Goal: Task Accomplishment & Management: Use online tool/utility

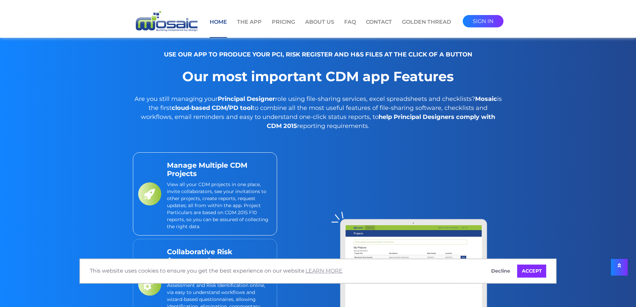
scroll to position [568, 0]
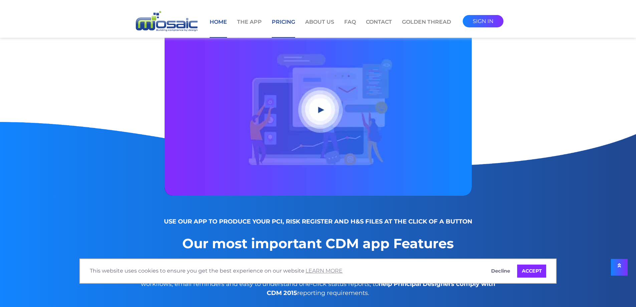
click at [286, 24] on link "Pricing" at bounding box center [283, 28] width 23 height 20
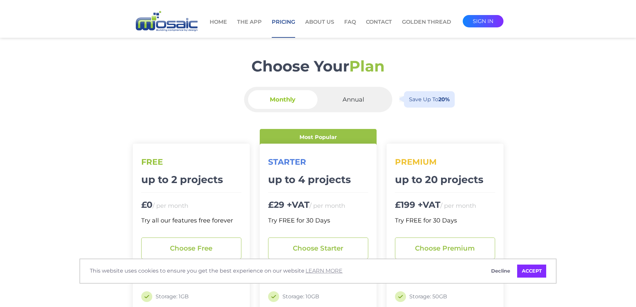
click at [353, 99] on span "Annual" at bounding box center [353, 99] width 69 height 19
click at [353, 95] on input "Annual Save up to 20%" at bounding box center [355, 92] width 4 height 4
radio input "true"
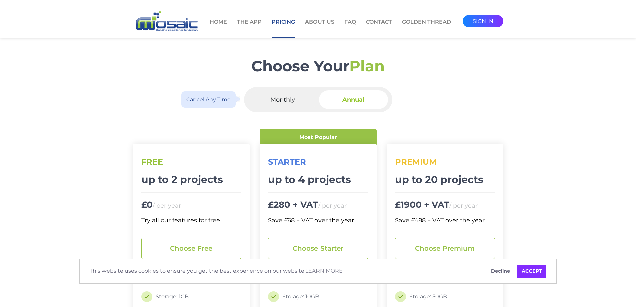
click at [278, 98] on span "Monthly" at bounding box center [282, 99] width 69 height 19
click at [283, 95] on input "Monthly Cancel any time" at bounding box center [285, 92] width 4 height 4
radio input "true"
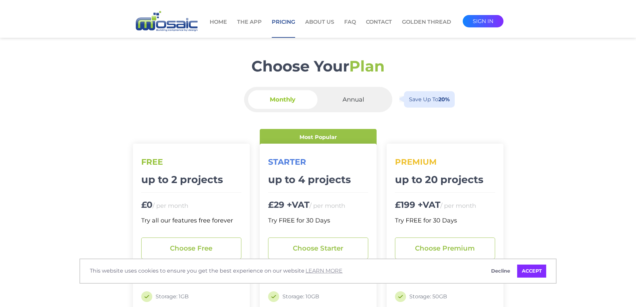
click at [341, 94] on span "Annual" at bounding box center [353, 99] width 69 height 19
click at [353, 94] on input "Annual Save up to 20%" at bounding box center [355, 92] width 4 height 4
radio input "true"
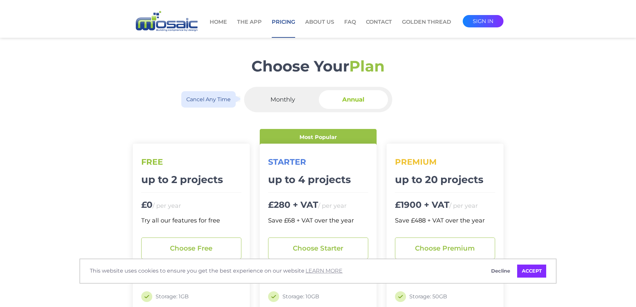
click at [297, 101] on span "Monthly" at bounding box center [282, 99] width 69 height 19
click at [287, 95] on input "Monthly Cancel any time" at bounding box center [285, 92] width 4 height 4
radio input "true"
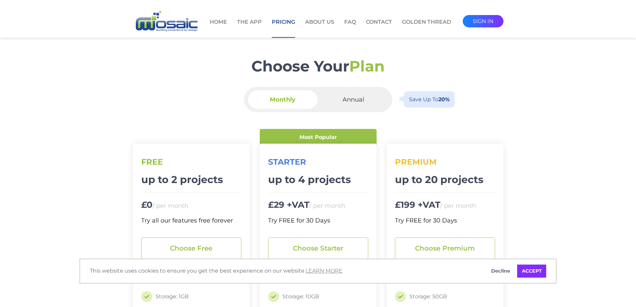
click at [348, 90] on span "Annual" at bounding box center [353, 99] width 69 height 19
click at [353, 90] on input "Annual Save up to 20%" at bounding box center [355, 92] width 4 height 4
radio input "true"
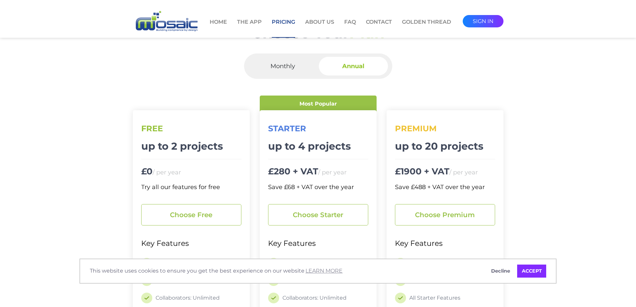
scroll to position [67, 0]
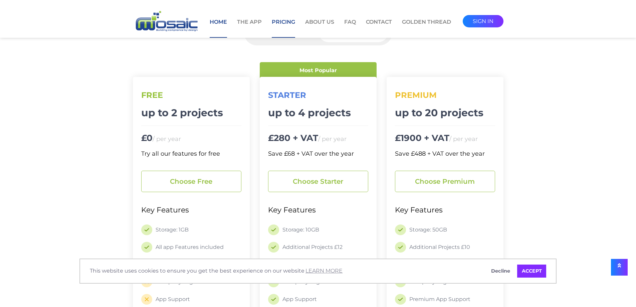
click at [212, 22] on link "Home" at bounding box center [218, 28] width 17 height 20
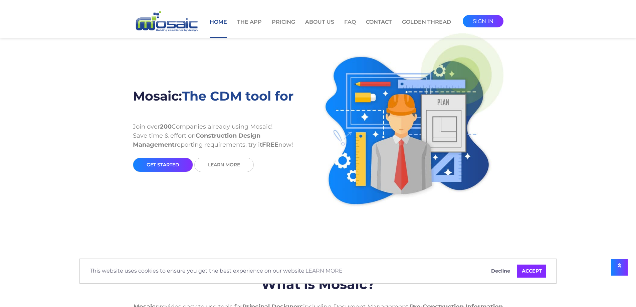
click at [243, 18] on li "The App" at bounding box center [249, 24] width 35 height 26
click at [246, 23] on link "The App" at bounding box center [249, 28] width 25 height 20
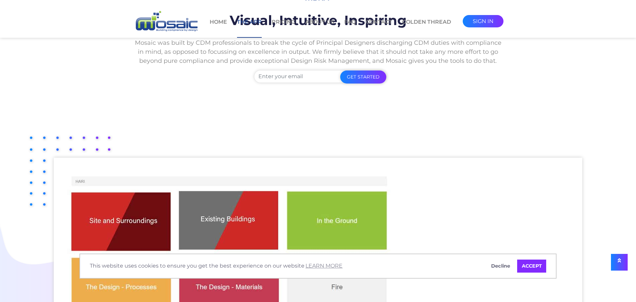
scroll to position [167, 0]
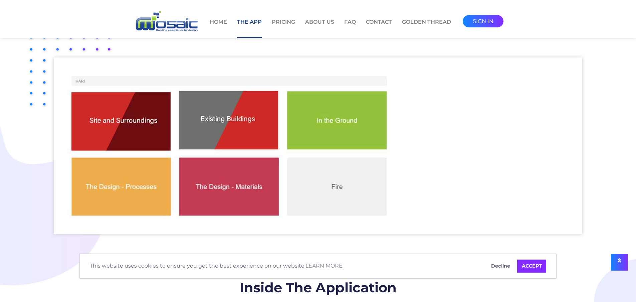
click at [141, 132] on img at bounding box center [230, 145] width 353 height 177
click at [212, 122] on img at bounding box center [230, 145] width 353 height 177
click at [350, 121] on img at bounding box center [230, 145] width 353 height 177
click at [328, 197] on img at bounding box center [230, 145] width 353 height 177
click at [255, 195] on img at bounding box center [230, 145] width 353 height 177
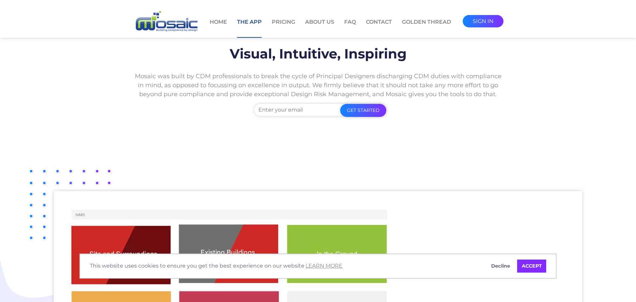
scroll to position [0, 0]
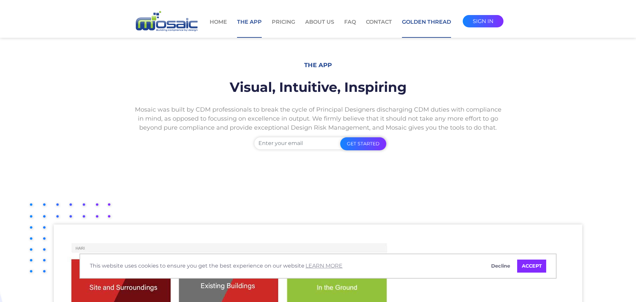
click at [417, 23] on link "Golden Thread" at bounding box center [426, 28] width 49 height 20
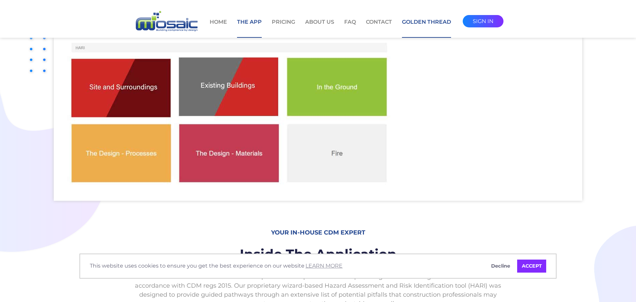
scroll to position [234, 0]
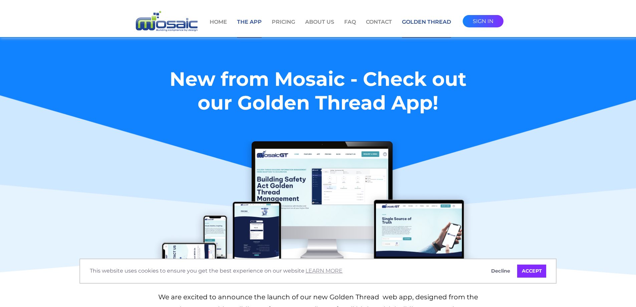
click at [254, 26] on link "The App" at bounding box center [249, 28] width 25 height 20
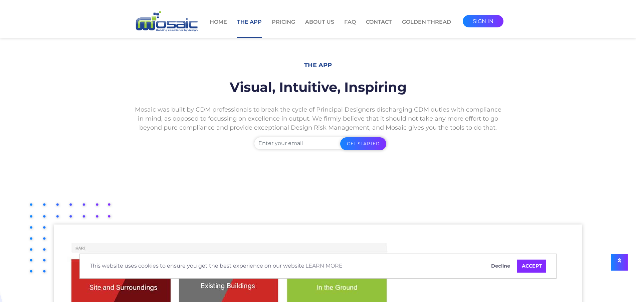
click at [300, 22] on li "Pricing" at bounding box center [283, 24] width 33 height 26
click at [382, 23] on link "Contact" at bounding box center [379, 28] width 26 height 20
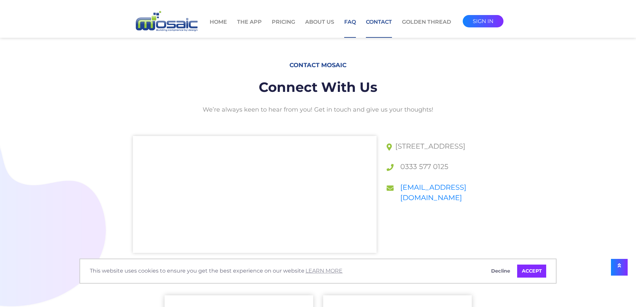
click at [353, 25] on link "FAQ" at bounding box center [350, 28] width 12 height 20
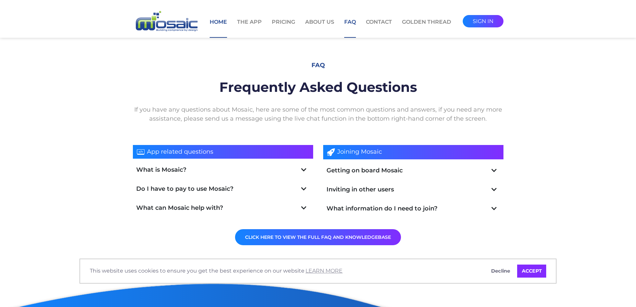
click at [218, 21] on link "Home" at bounding box center [218, 28] width 17 height 20
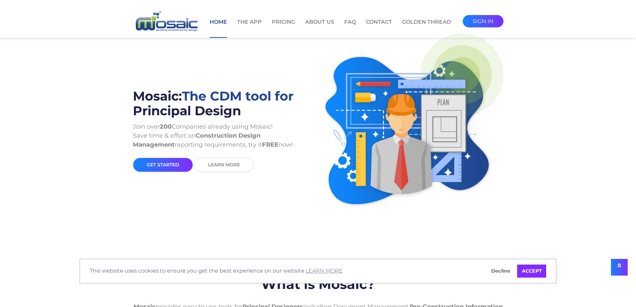
click at [176, 167] on link "get started" at bounding box center [163, 165] width 60 height 14
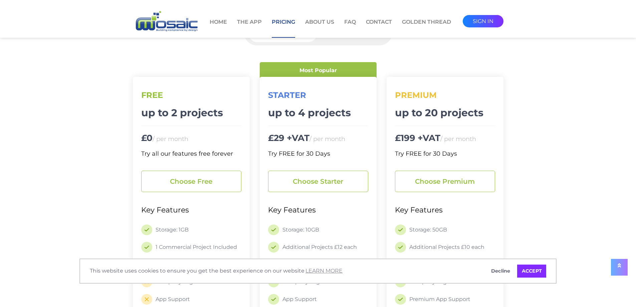
scroll to position [134, 0]
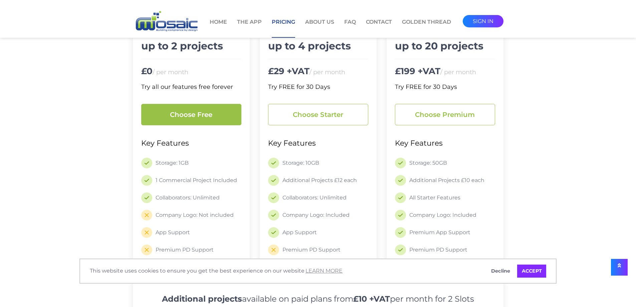
click at [205, 118] on link "Choose free" at bounding box center [191, 114] width 100 height 21
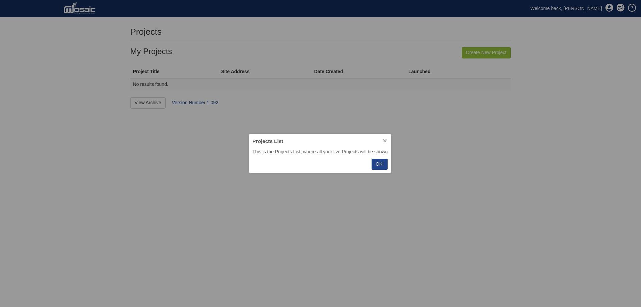
scroll to position [34, 138]
click at [381, 159] on button "OK!" at bounding box center [380, 164] width 16 height 11
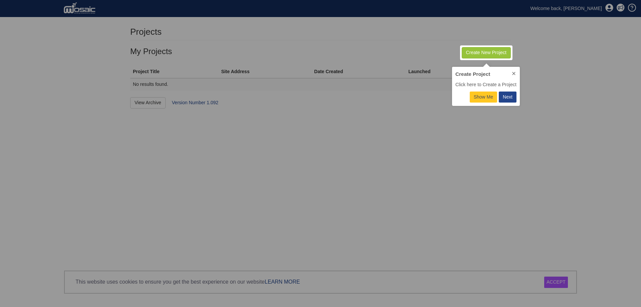
scroll to position [34, 64]
click at [493, 95] on p "Show Me" at bounding box center [483, 97] width 19 height 7
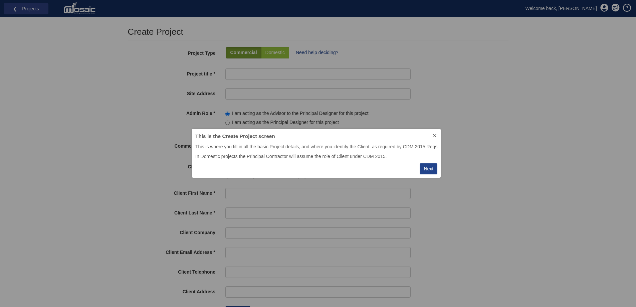
scroll to position [44, 247]
click at [429, 168] on div "Next" at bounding box center [429, 168] width 10 height 7
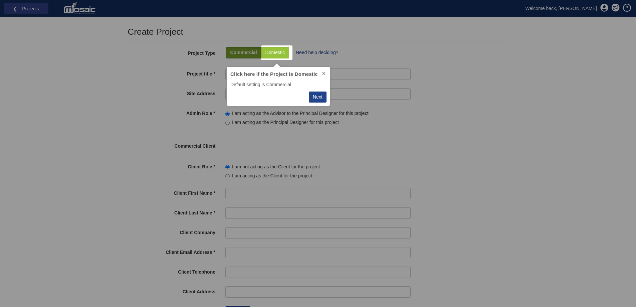
scroll to position [34, 95]
click at [317, 96] on div "Next" at bounding box center [318, 97] width 10 height 7
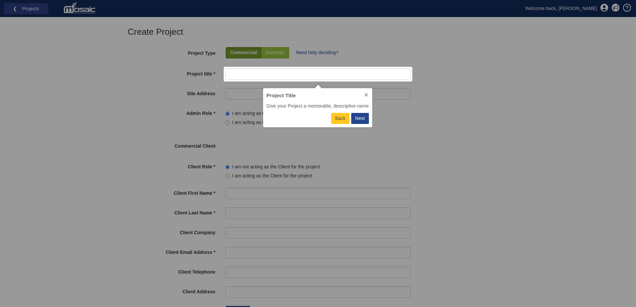
scroll to position [34, 105]
click at [361, 120] on div "Next" at bounding box center [360, 118] width 10 height 7
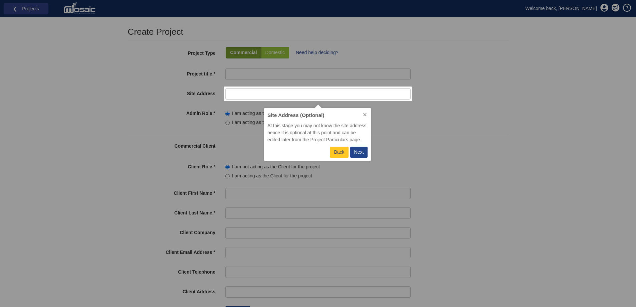
scroll to position [48, 103]
click at [362, 150] on div "Next" at bounding box center [359, 152] width 10 height 7
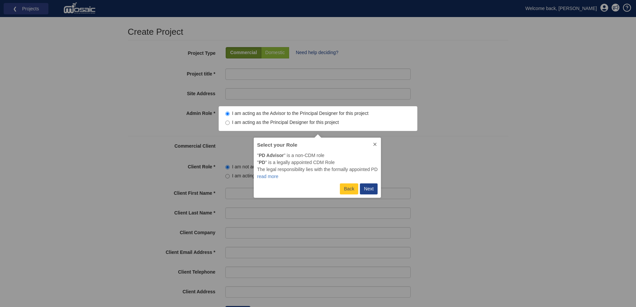
scroll to position [55, 124]
click at [373, 190] on div "Next" at bounding box center [369, 188] width 10 height 7
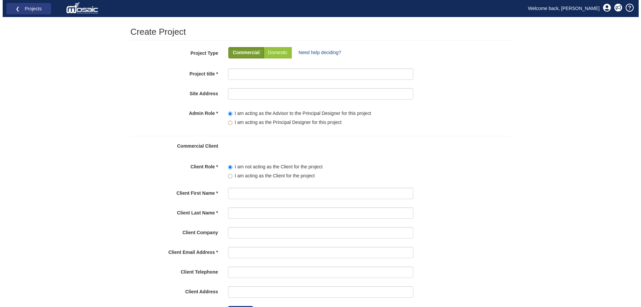
scroll to position [24, 0]
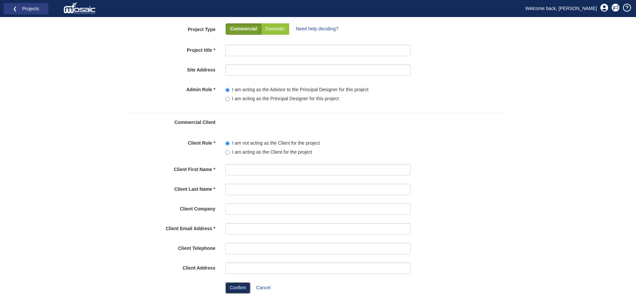
click at [243, 290] on button "Confirm" at bounding box center [238, 287] width 25 height 11
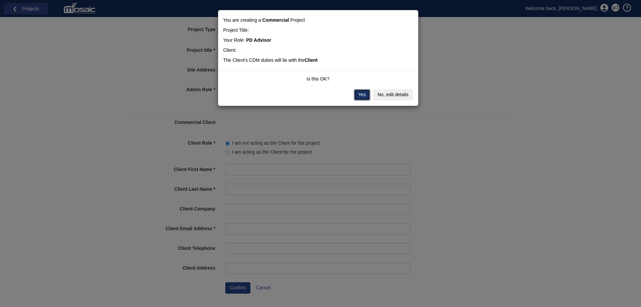
click at [361, 93] on button "Yes" at bounding box center [362, 94] width 16 height 11
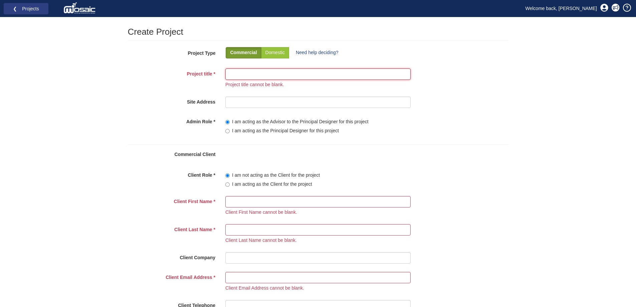
click at [300, 70] on input "Project title" at bounding box center [318, 73] width 185 height 11
click at [300, 72] on input "Project title" at bounding box center [318, 73] width 185 height 11
